Goal: Transaction & Acquisition: Purchase product/service

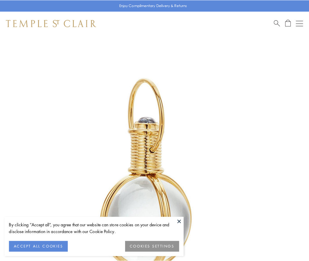
scroll to position [154, 0]
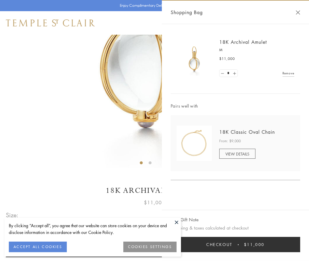
click at [235, 245] on button "Checkout $11,000" at bounding box center [235, 244] width 129 height 15
